Goal: Contribute content: Add original content to the website for others to see

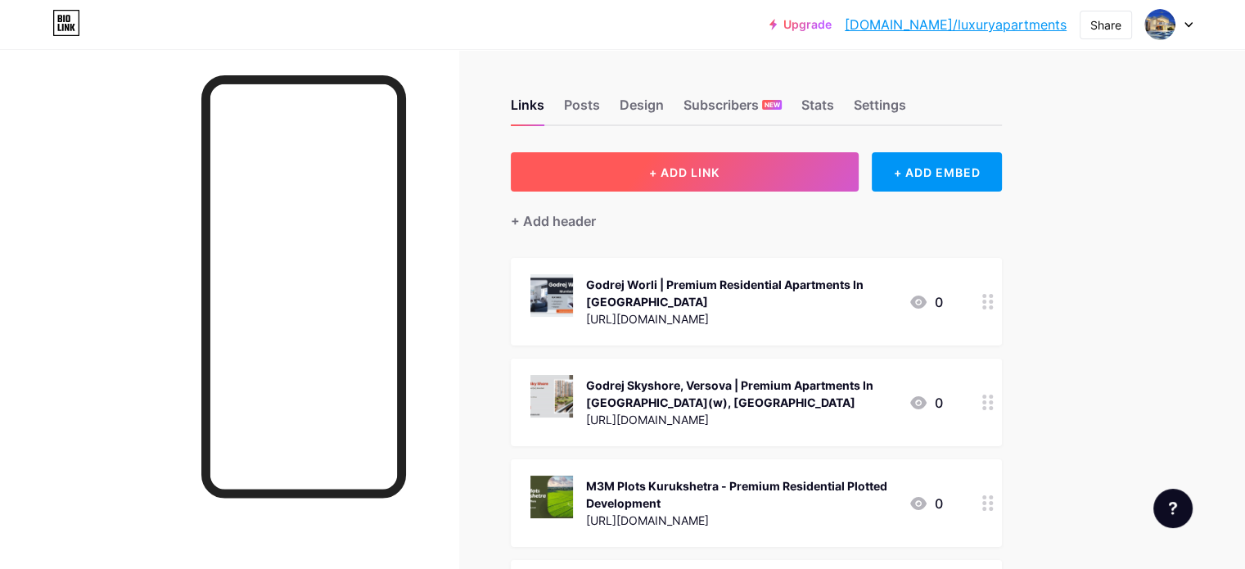
click at [791, 166] on button "+ ADD LINK" at bounding box center [685, 171] width 348 height 39
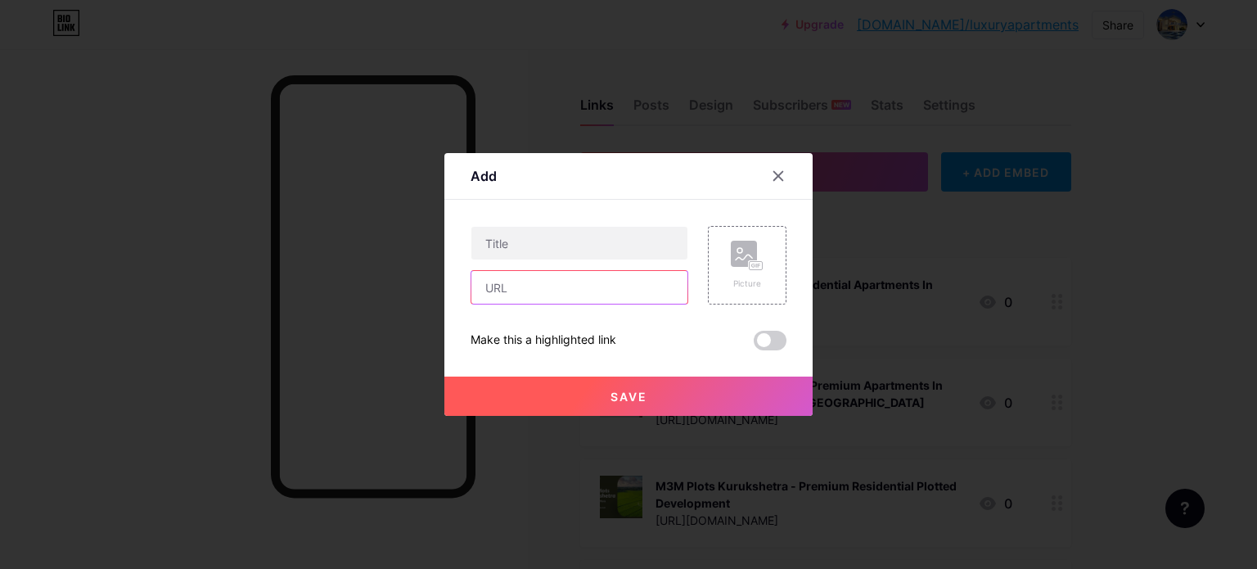
click at [543, 292] on input "text" at bounding box center [579, 287] width 216 height 33
paste input "[URL][DOMAIN_NAME]"
type input "[URL][DOMAIN_NAME]"
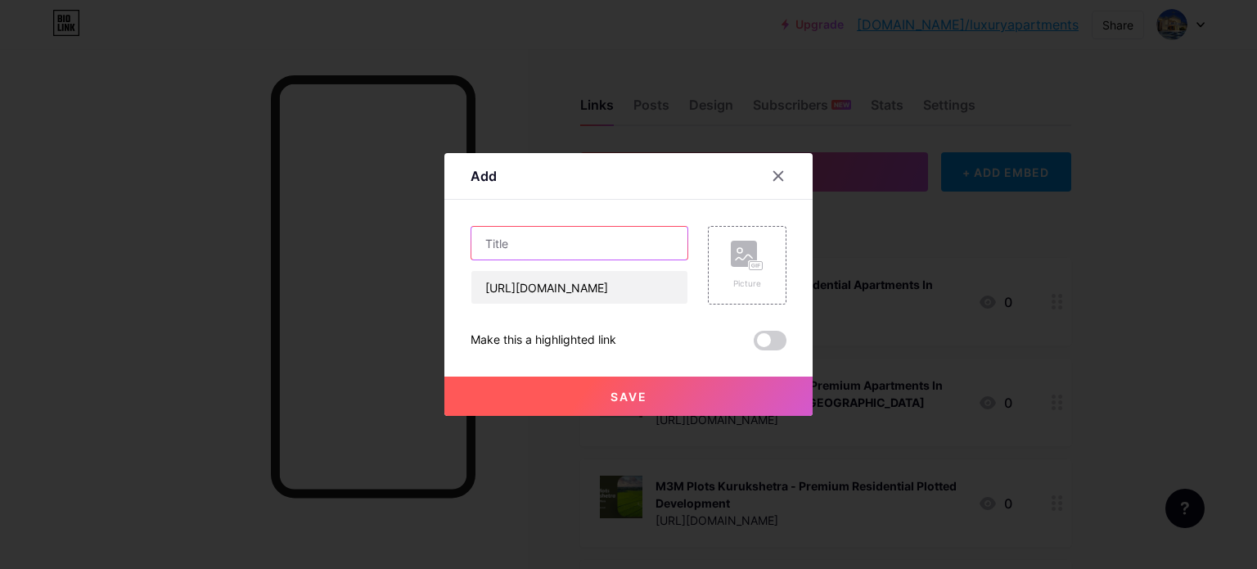
click at [540, 242] on input "text" at bounding box center [579, 243] width 216 height 33
click at [537, 247] on input "text" at bounding box center [579, 243] width 216 height 33
paste input "Keystone [GEOGRAPHIC_DATA] - Building Better Lives"
type input "Keystone [GEOGRAPHIC_DATA] - Building Better Lives"
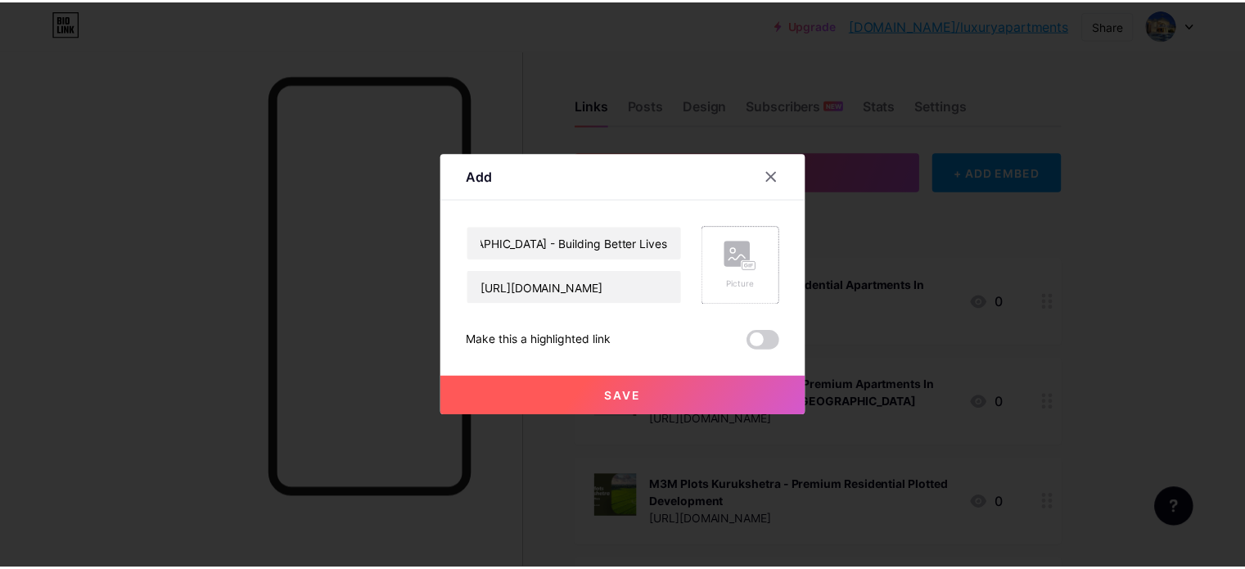
scroll to position [0, 0]
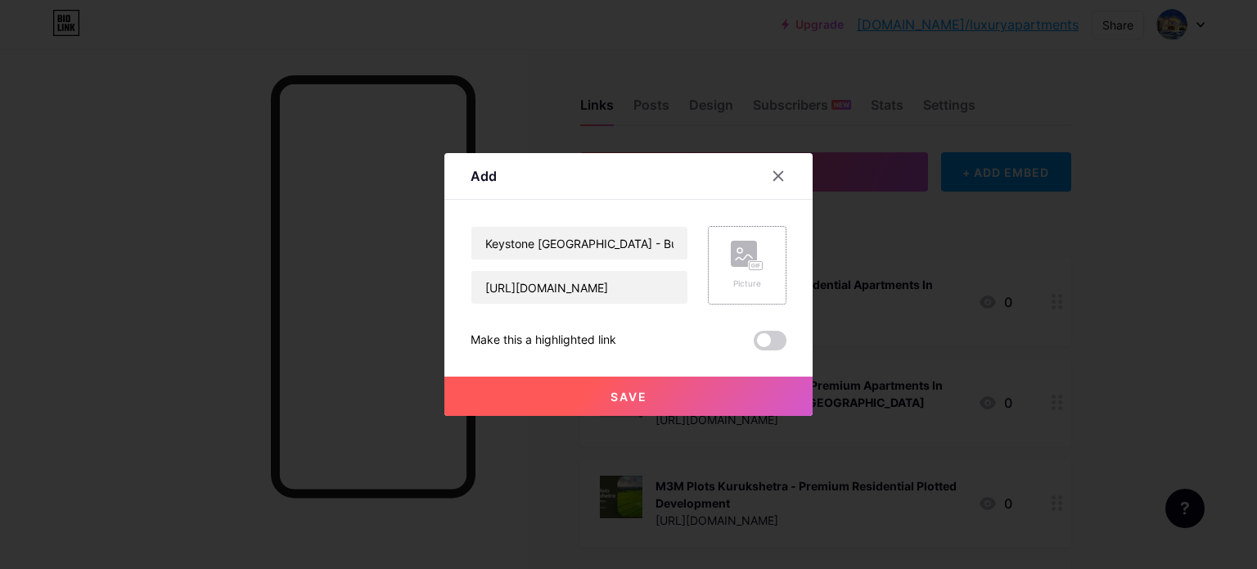
click at [750, 267] on rect at bounding box center [756, 266] width 13 height 8
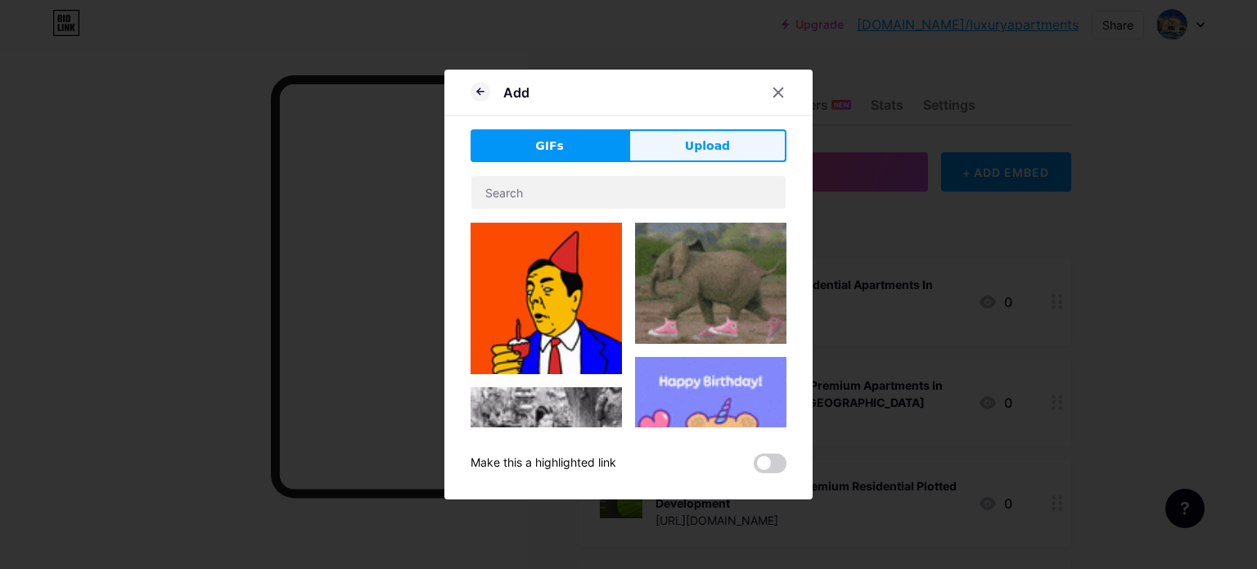
click at [707, 138] on span "Upload" at bounding box center [707, 145] width 45 height 17
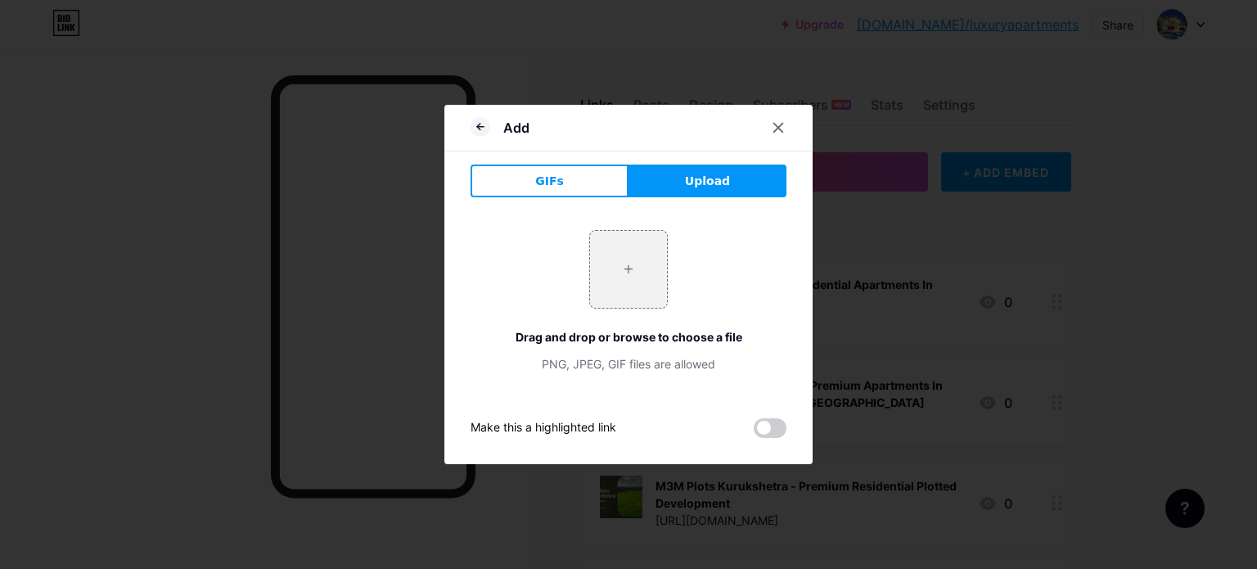
click at [710, 179] on span "Upload" at bounding box center [707, 181] width 45 height 17
click at [632, 271] on input "file" at bounding box center [628, 269] width 77 height 77
type input "C:\fakepath\2.jpg"
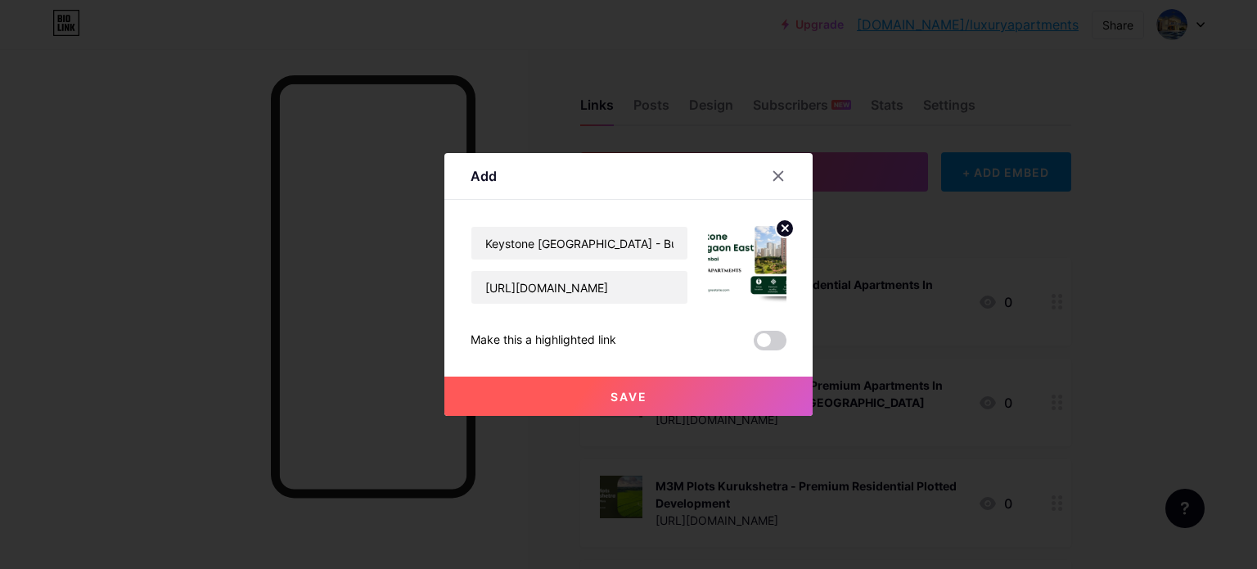
click at [627, 390] on span "Save" at bounding box center [629, 397] width 37 height 14
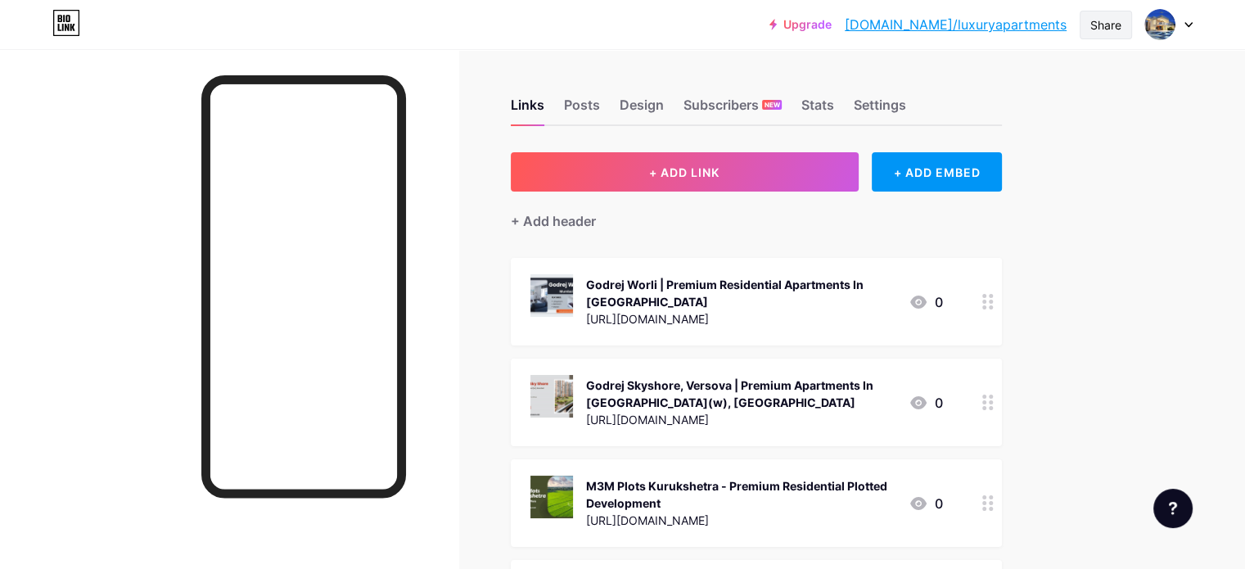
click at [1109, 25] on div "Share" at bounding box center [1105, 24] width 31 height 17
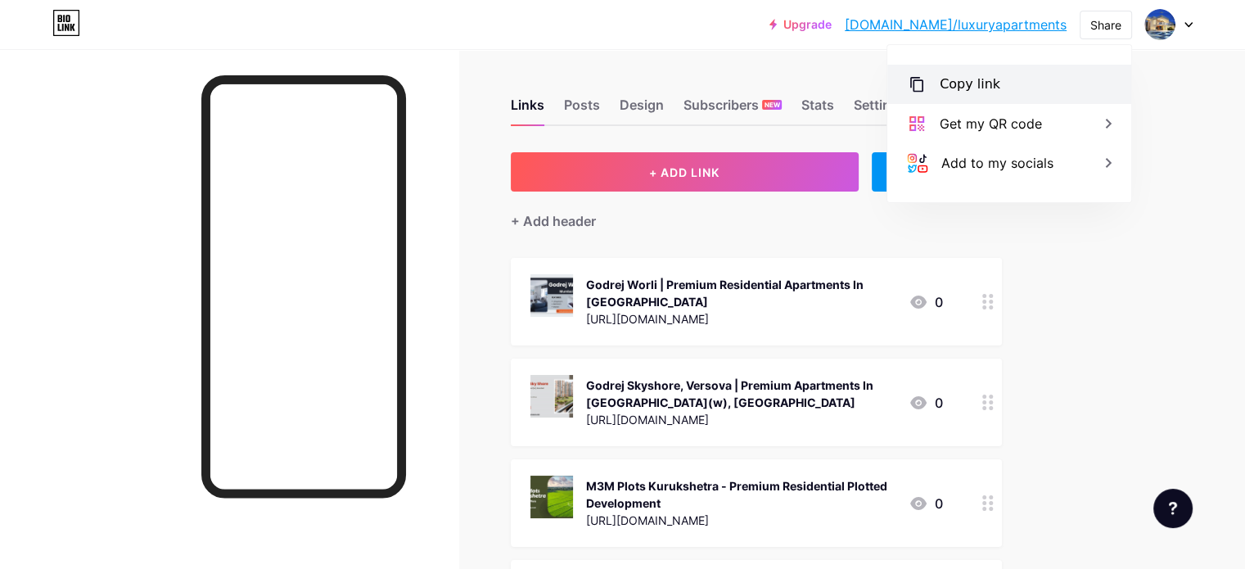
click at [1001, 90] on div "Copy link" at bounding box center [1009, 84] width 244 height 39
